Goal: Task Accomplishment & Management: Manage account settings

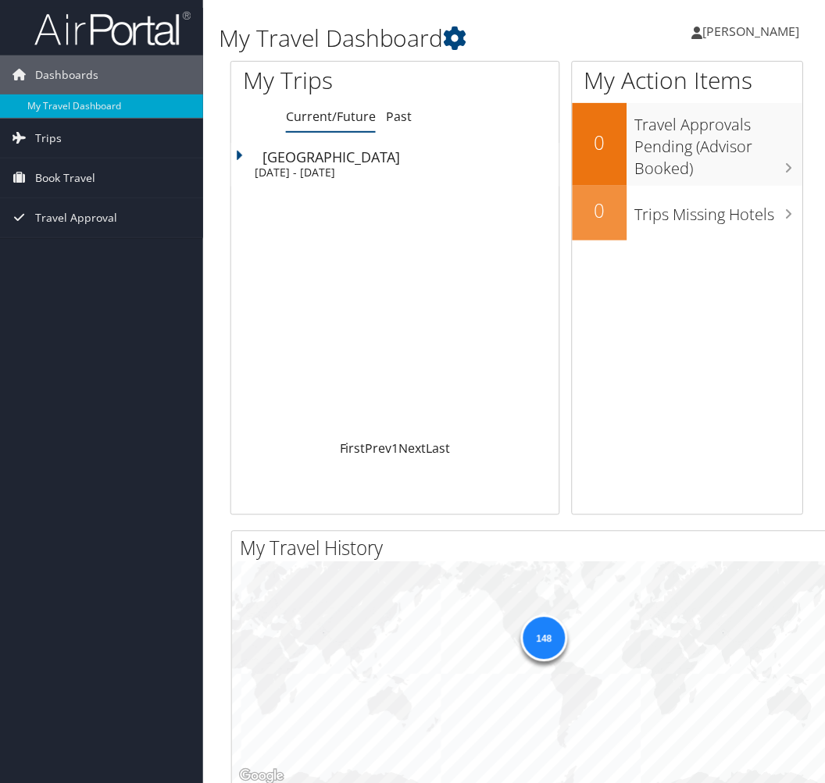
click at [376, 166] on div "[DATE] - [DATE]" at bounding box center [383, 173] width 257 height 14
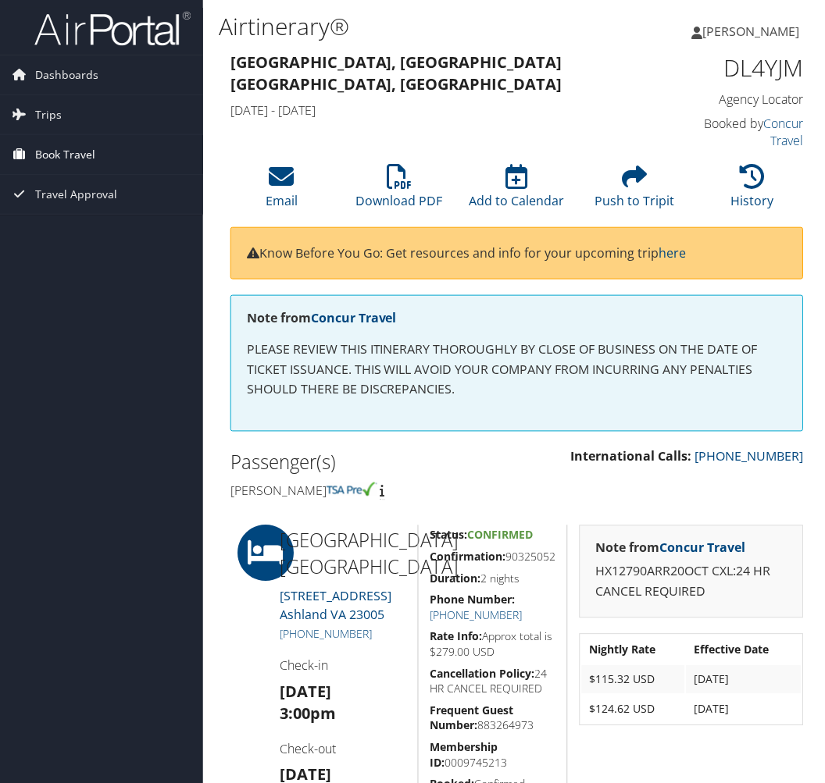
click at [64, 161] on span "Book Travel" at bounding box center [65, 154] width 60 height 39
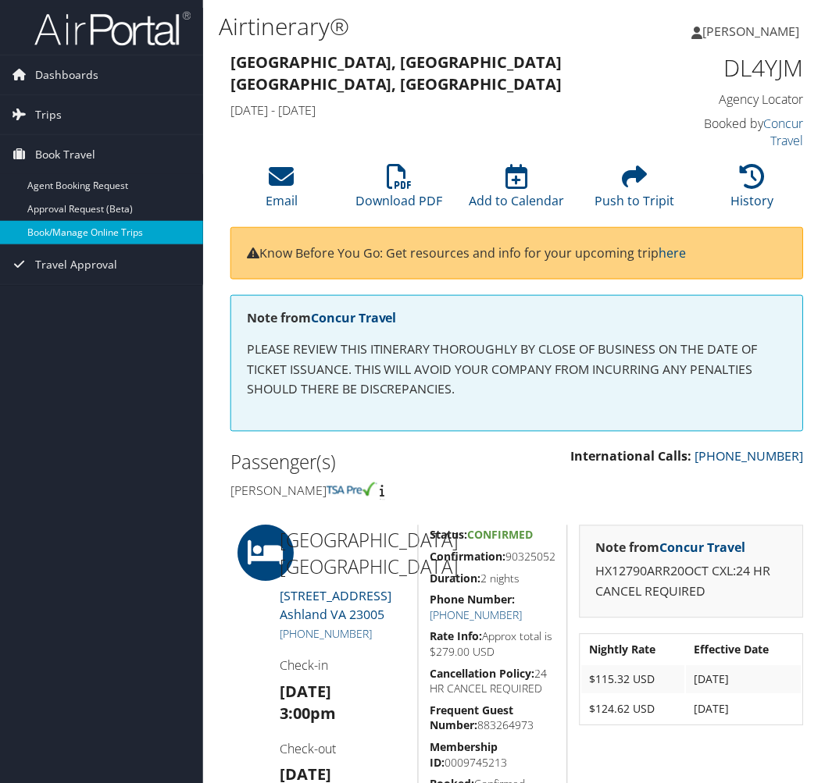
click at [64, 232] on link "Book/Manage Online Trips" at bounding box center [101, 232] width 203 height 23
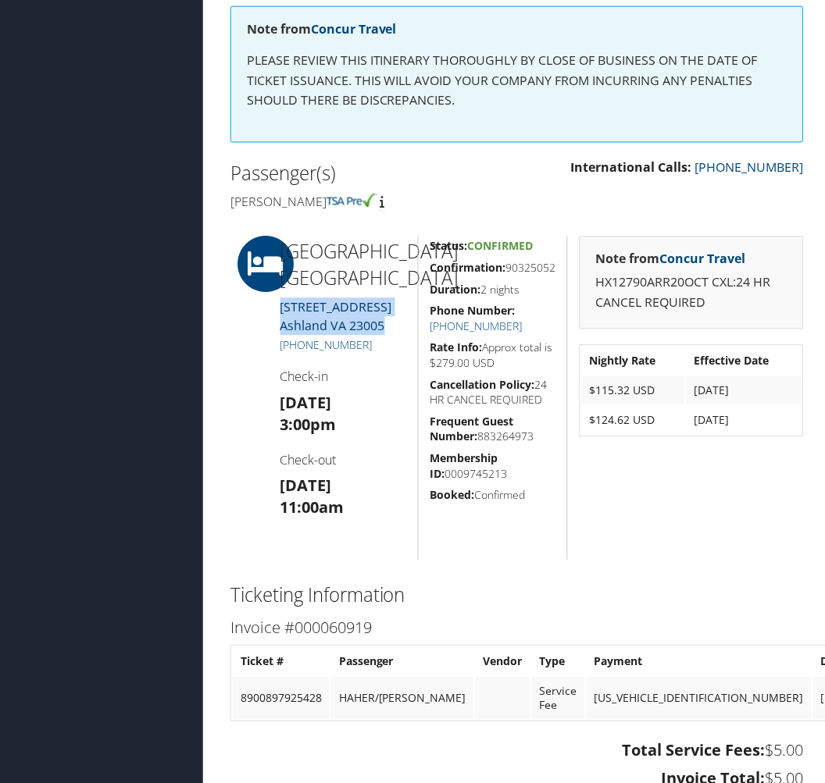
drag, startPoint x: 407, startPoint y: 348, endPoint x: 283, endPoint y: 337, distance: 124.7
click at [283, 337] on div "Hampton Inn Richmond Ashland 705 England Street Ashland VA 23005 +1 (804) 752-8…" at bounding box center [343, 399] width 149 height 324
copy link "705 England Street Ashland VA 23005"
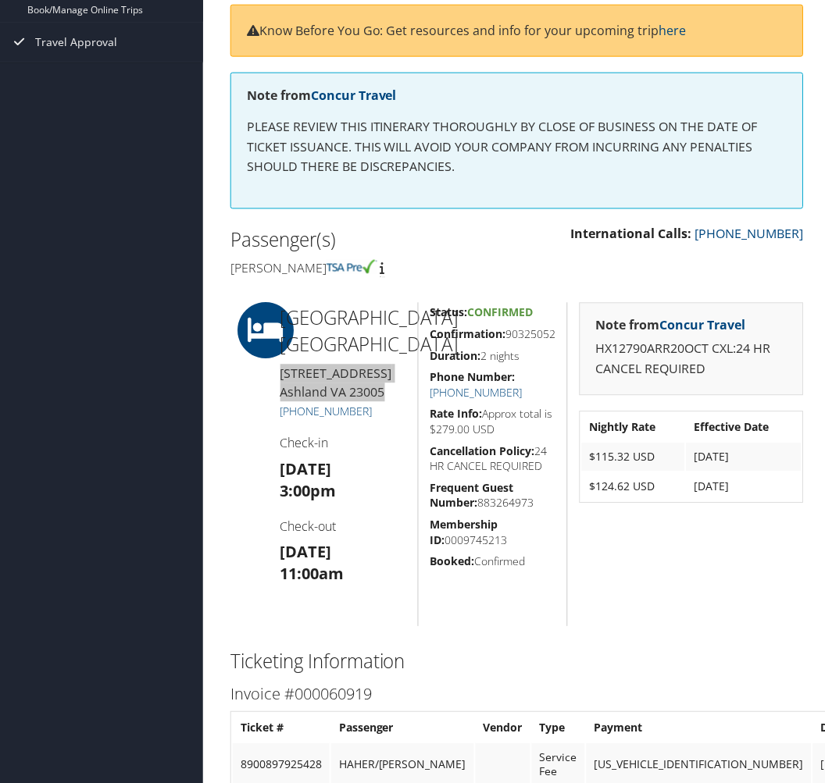
scroll to position [0, 0]
